Goal: Information Seeking & Learning: Learn about a topic

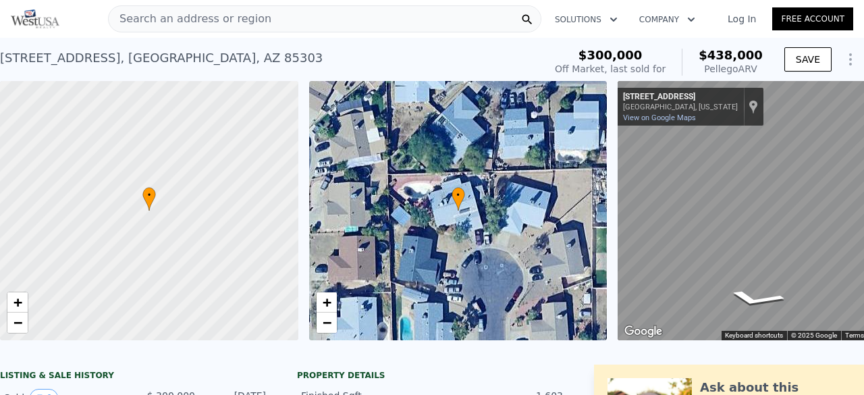
click at [265, 22] on div "Search an address or region" at bounding box center [324, 18] width 433 height 27
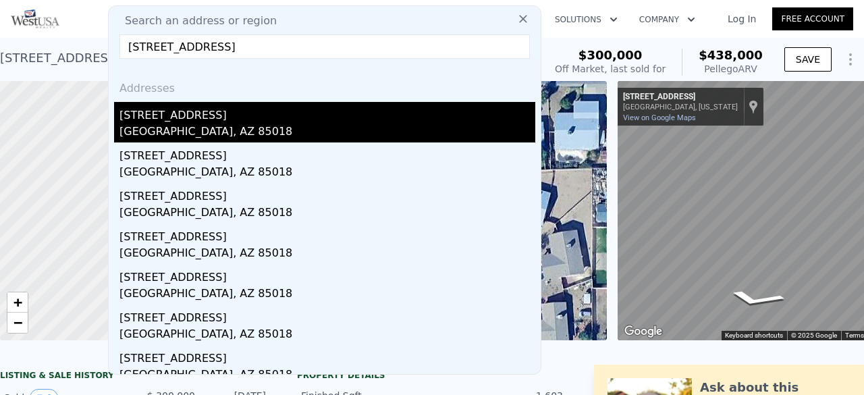
type input "[STREET_ADDRESS]"
click at [204, 117] on div "[STREET_ADDRESS]" at bounding box center [327, 113] width 416 height 22
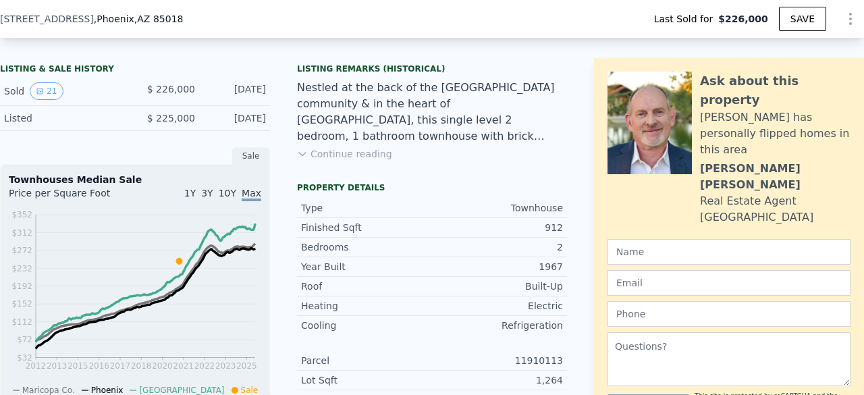
scroll to position [327, 0]
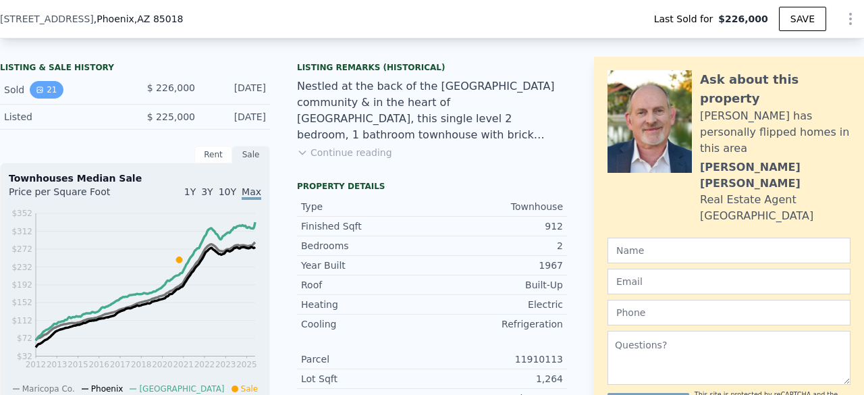
click at [45, 99] on button "21" at bounding box center [46, 90] width 33 height 18
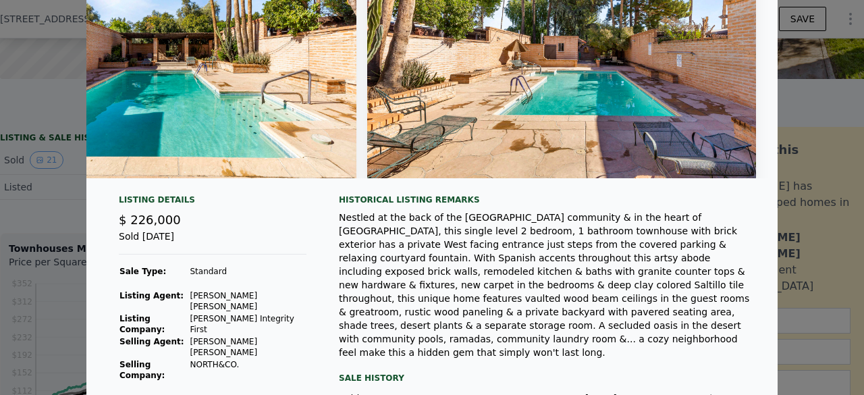
scroll to position [0, 0]
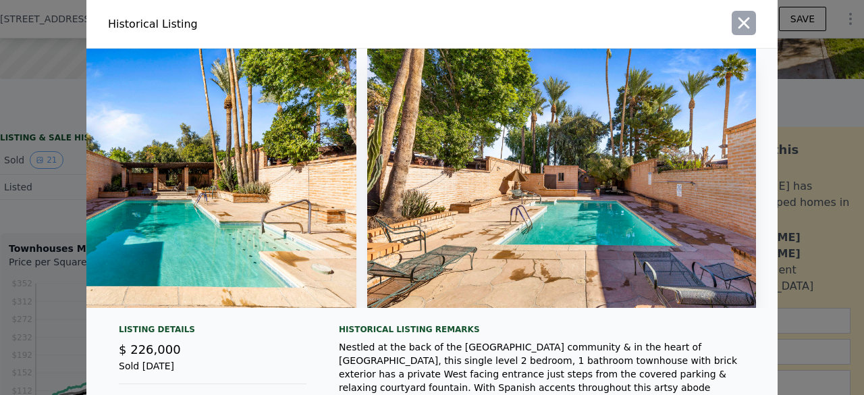
click at [740, 32] on icon "button" at bounding box center [743, 22] width 19 height 19
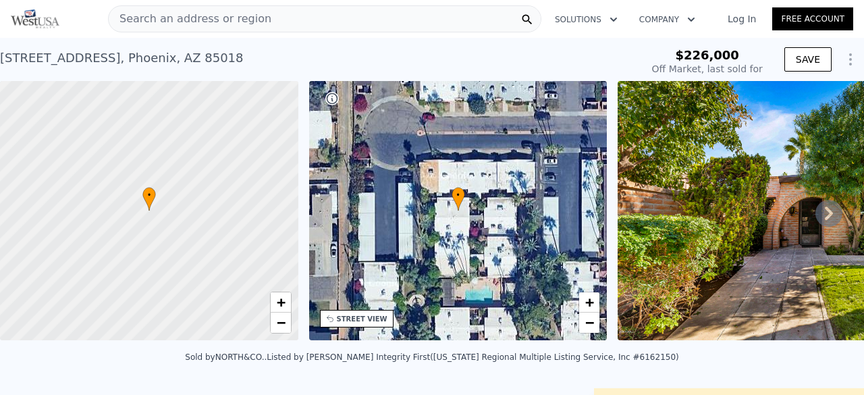
click at [181, 20] on span "Search an address or region" at bounding box center [190, 19] width 163 height 16
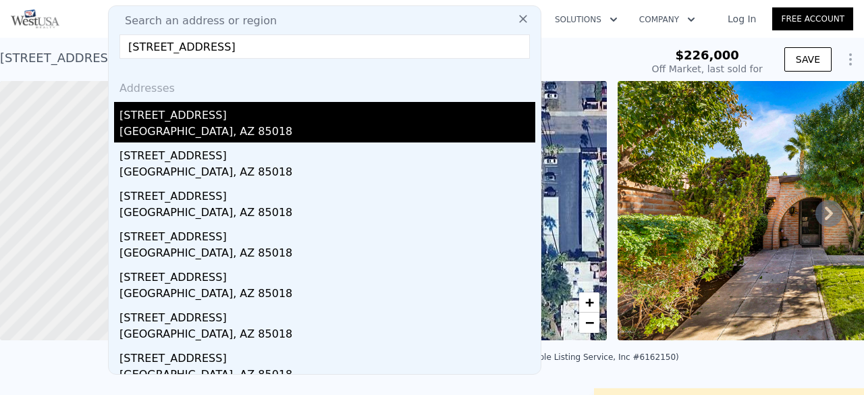
type input "[STREET_ADDRESS]"
click at [180, 124] on div "[GEOGRAPHIC_DATA], AZ 85018" at bounding box center [327, 132] width 416 height 19
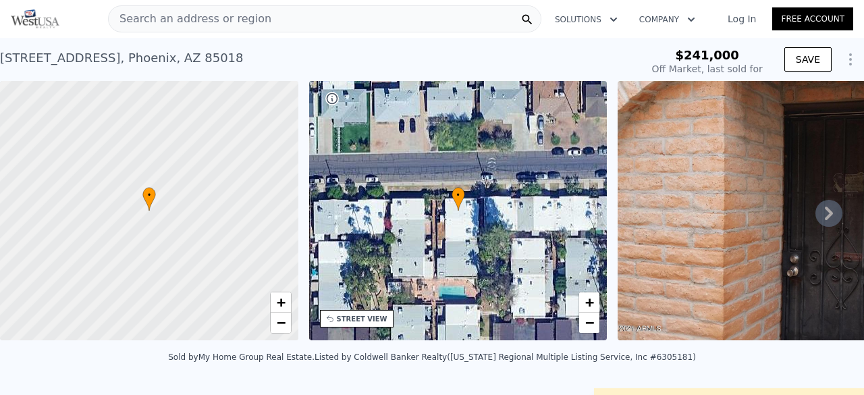
click at [817, 217] on icon at bounding box center [828, 213] width 27 height 27
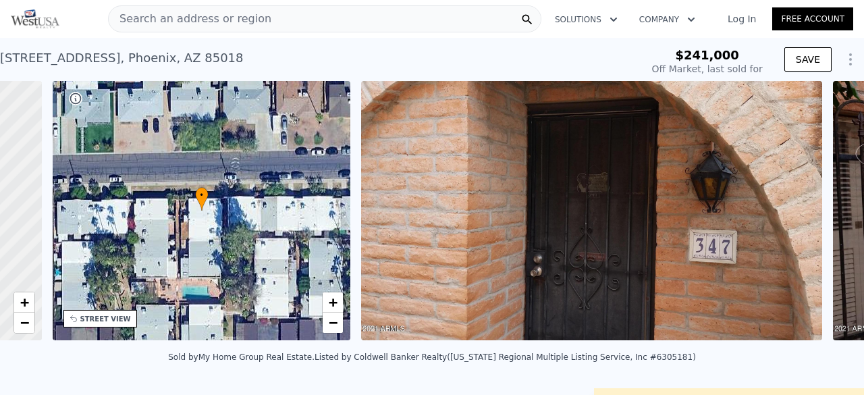
scroll to position [0, 314]
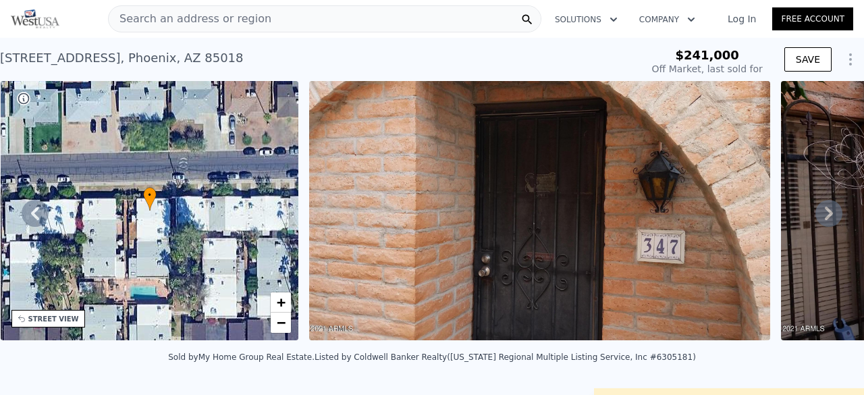
click at [815, 211] on icon at bounding box center [828, 213] width 27 height 27
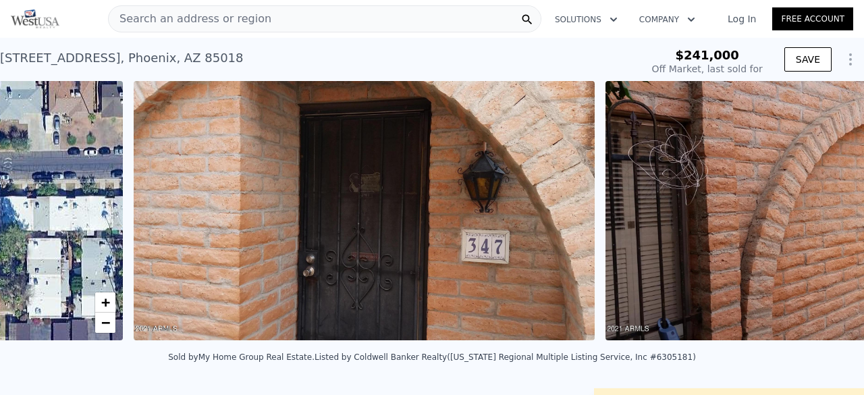
scroll to position [0, 568]
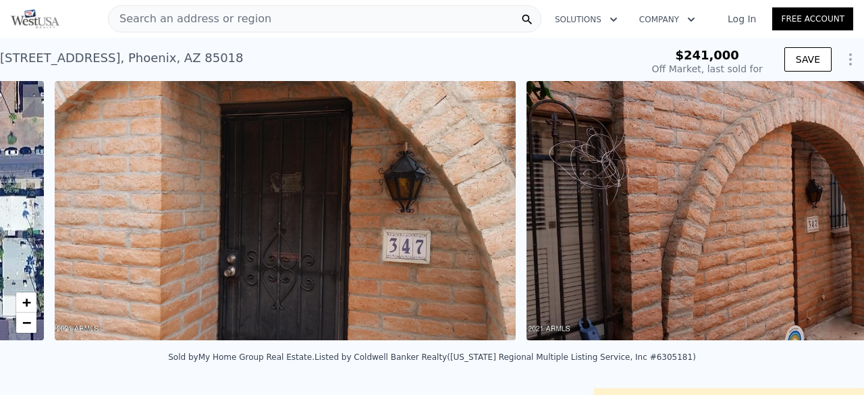
click at [810, 211] on img at bounding box center [756, 210] width 461 height 259
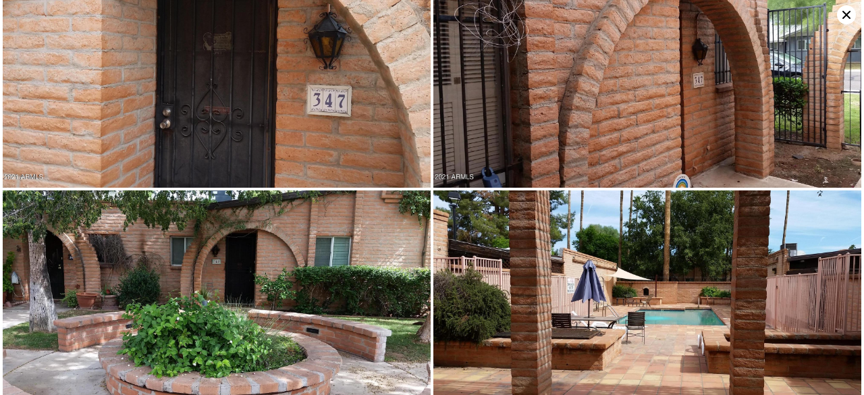
scroll to position [0, 0]
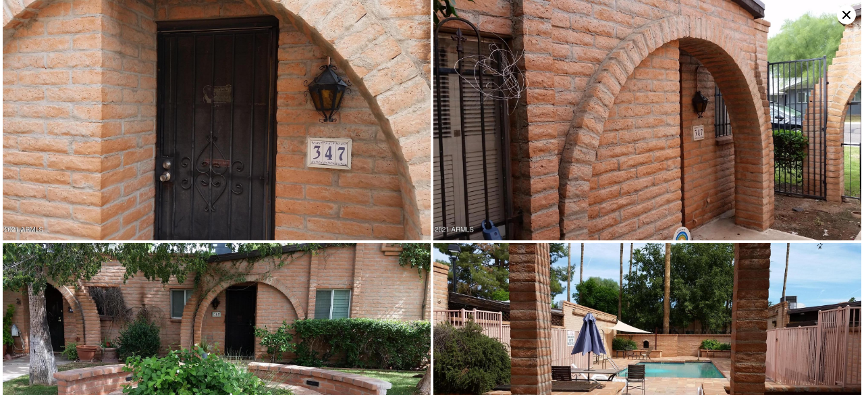
click at [846, 11] on icon at bounding box center [846, 14] width 19 height 19
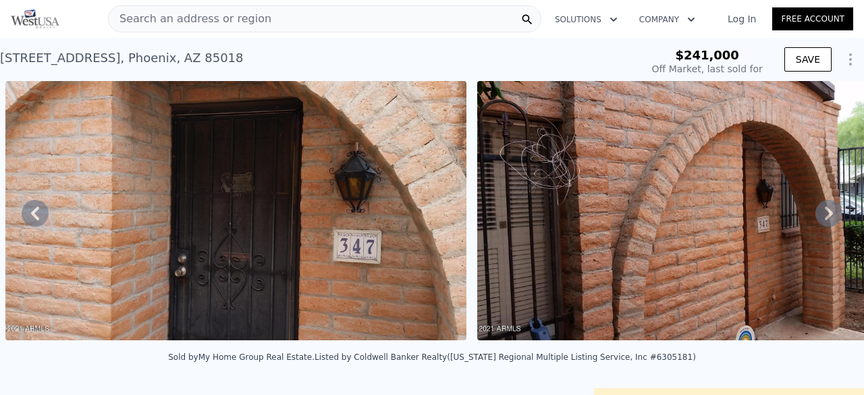
click at [815, 211] on icon at bounding box center [828, 213] width 27 height 27
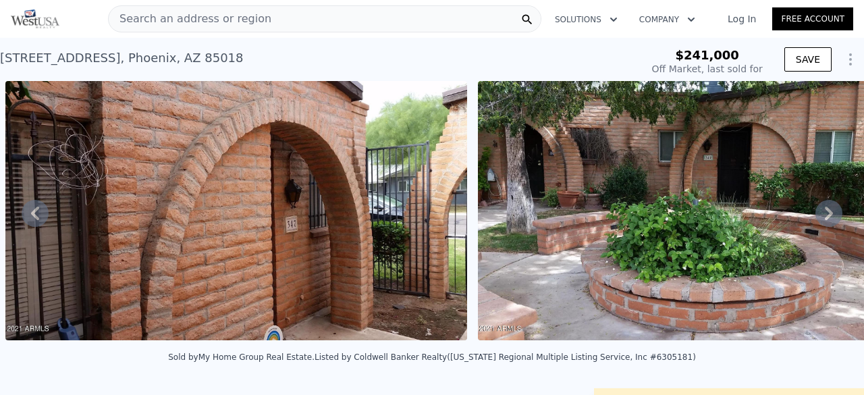
click at [815, 217] on icon at bounding box center [828, 213] width 27 height 27
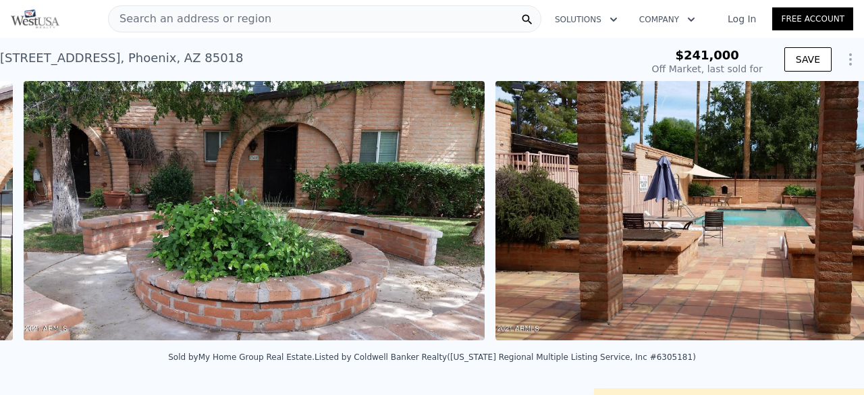
scroll to position [0, 1562]
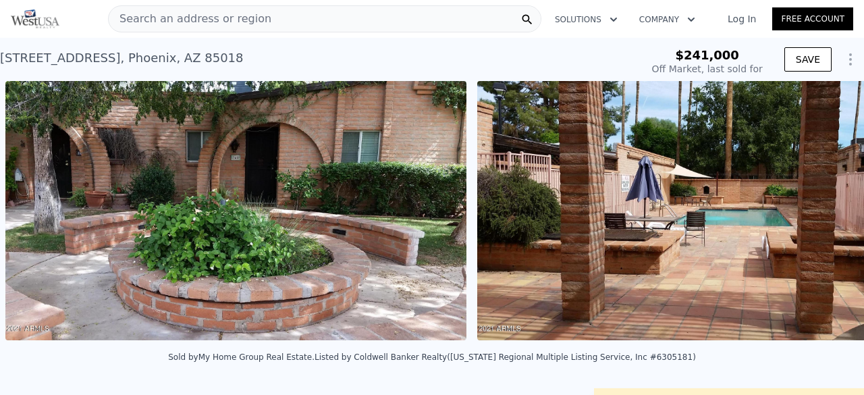
click at [815, 217] on img at bounding box center [707, 210] width 461 height 259
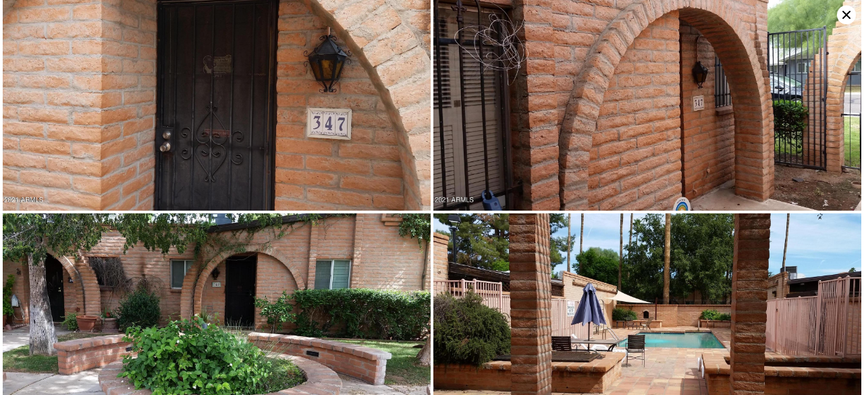
scroll to position [0, 0]
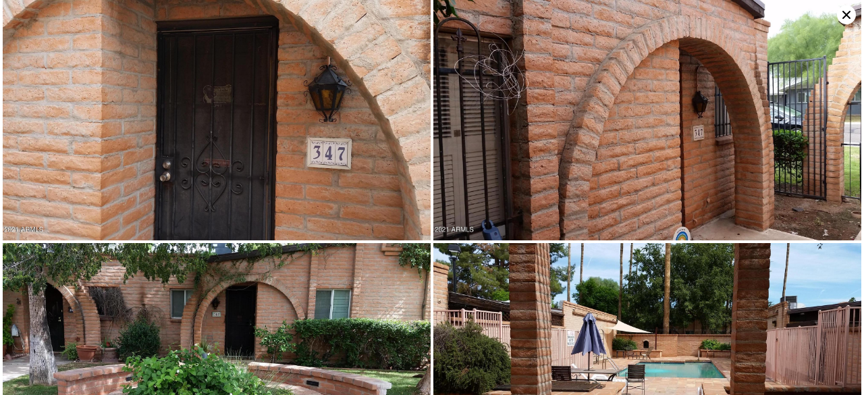
click at [848, 14] on icon at bounding box center [846, 14] width 19 height 19
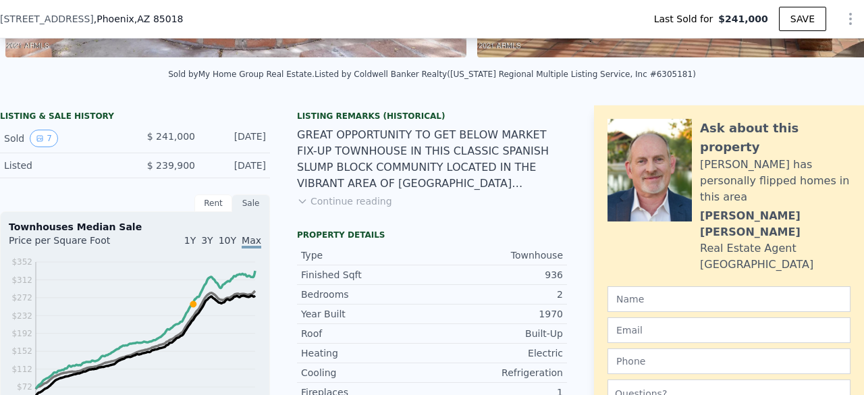
scroll to position [279, 0]
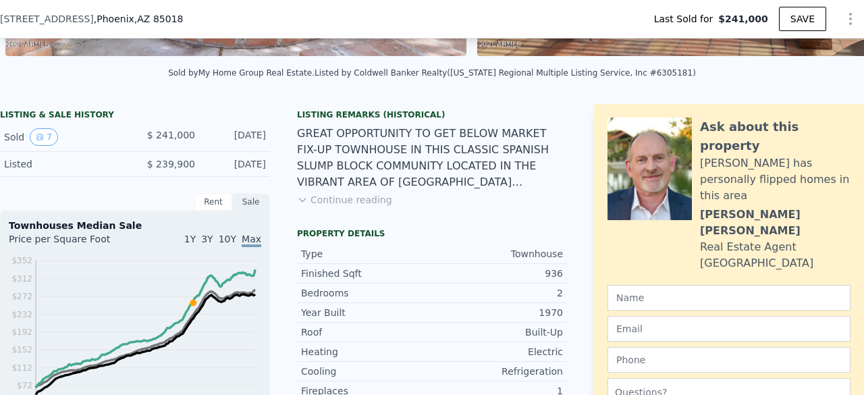
click at [331, 207] on button "Continue reading" at bounding box center [344, 199] width 95 height 13
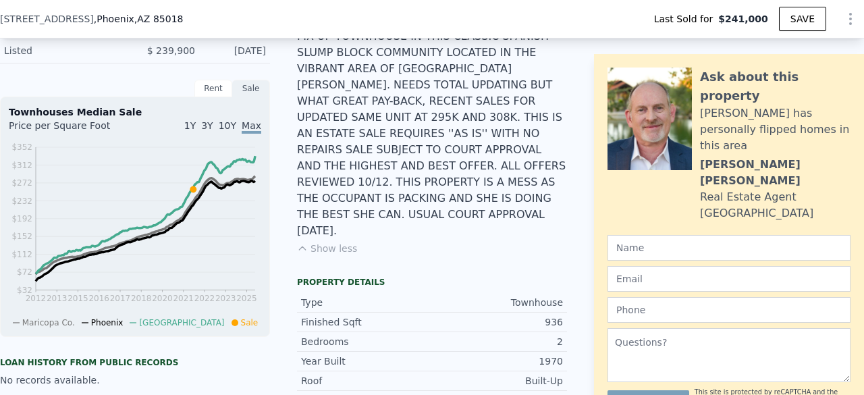
scroll to position [282, 0]
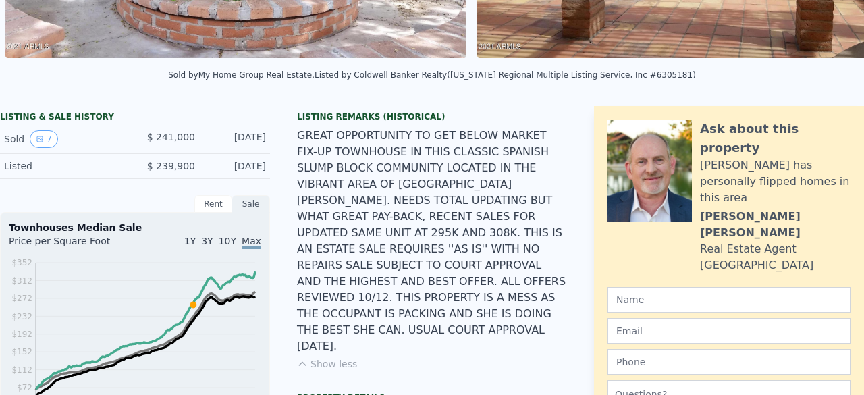
type input "$ 334,000"
type input "$ 59,056"
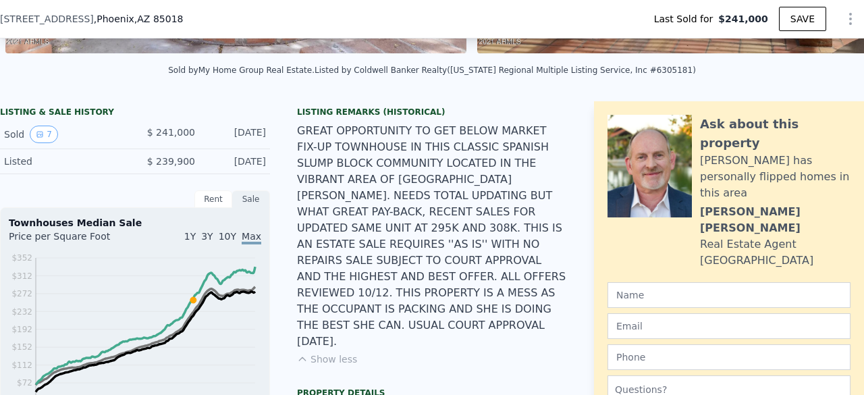
scroll to position [1340, 0]
